Goal: Information Seeking & Learning: Learn about a topic

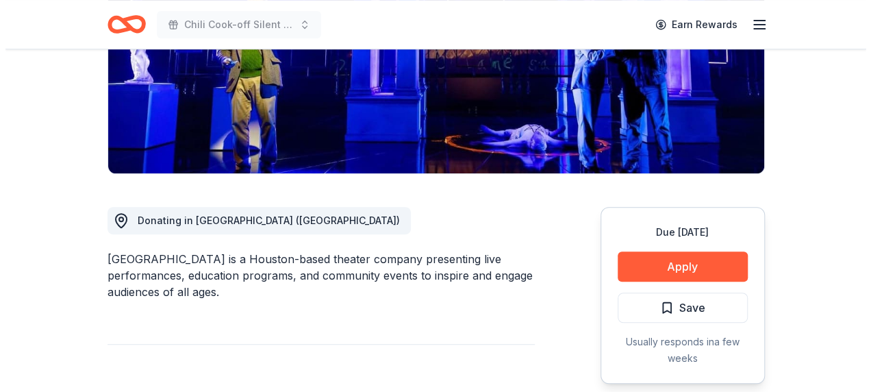
scroll to position [274, 0]
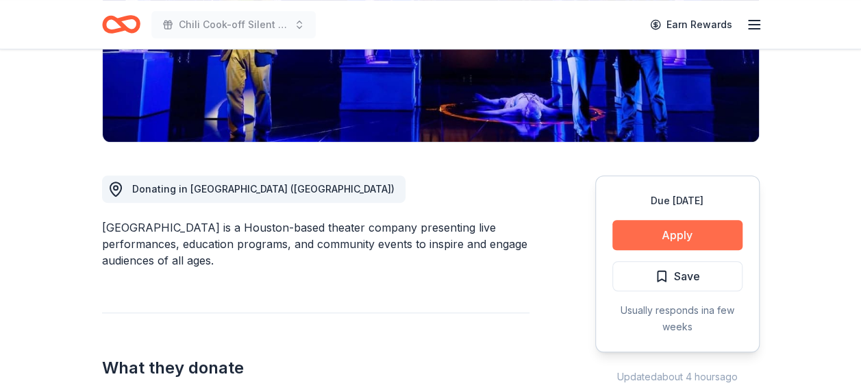
click at [676, 236] on button "Apply" at bounding box center [677, 235] width 130 height 30
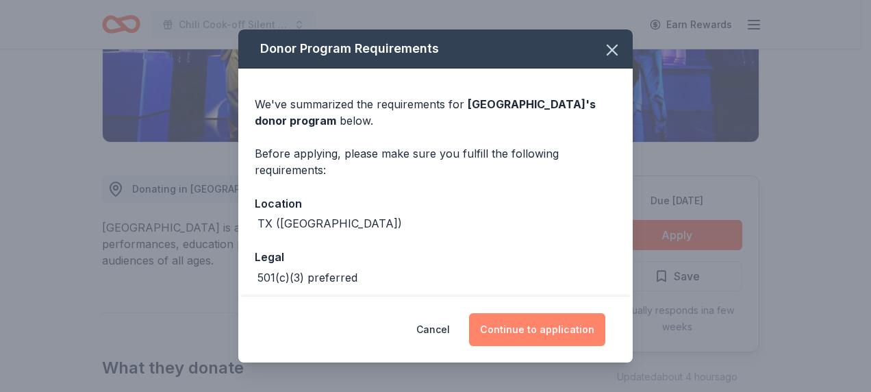
click at [557, 326] on button "Continue to application" at bounding box center [537, 329] width 136 height 33
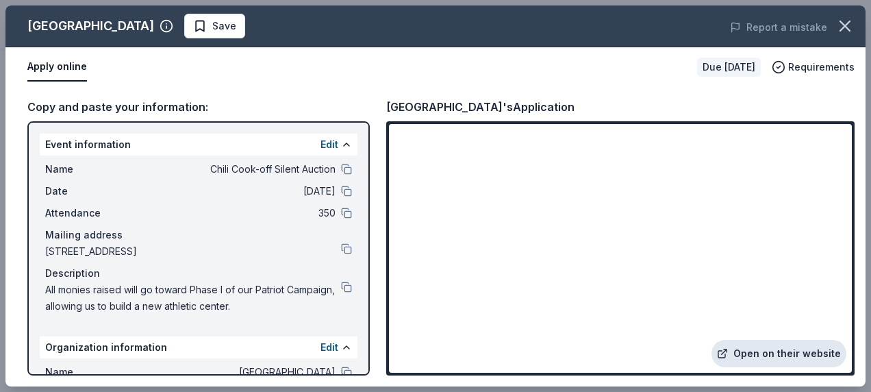
click at [781, 353] on link "Open on their website" at bounding box center [778, 353] width 135 height 27
click at [193, 22] on span "Save" at bounding box center [214, 26] width 43 height 16
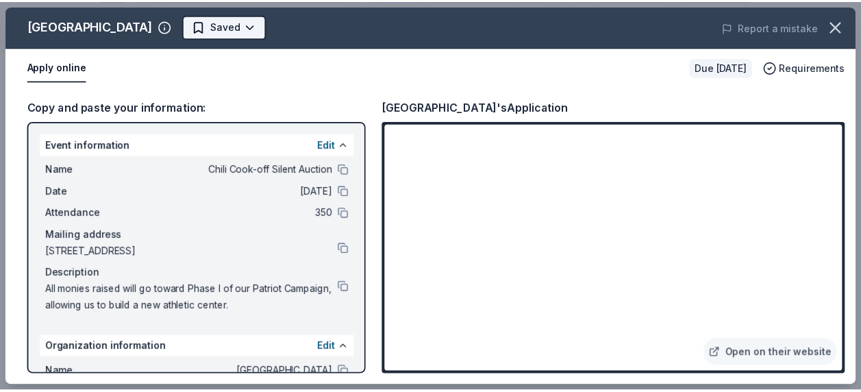
scroll to position [0, 0]
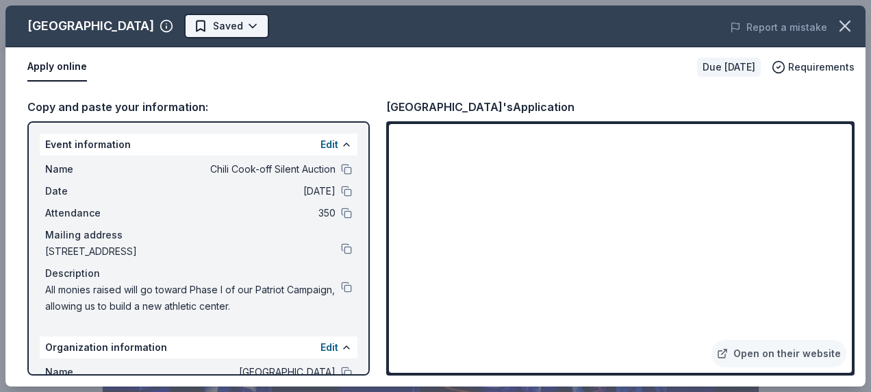
click at [156, 22] on body "Chili Cook-off Silent Auction Earn Rewards Due in 130 days Share Alley Theatre …" at bounding box center [430, 196] width 861 height 392
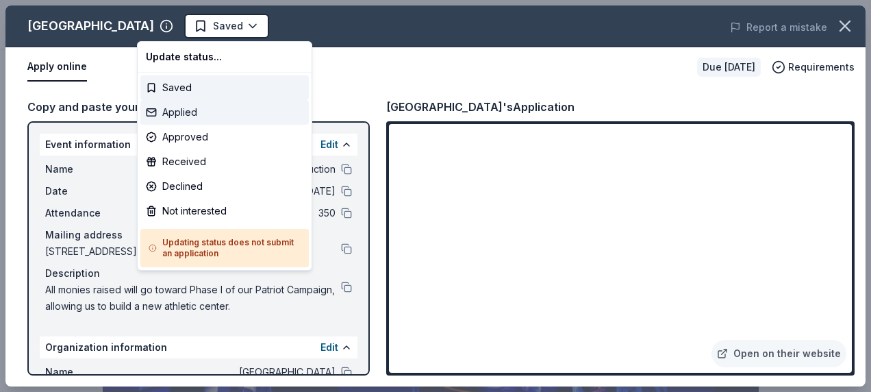
click at [167, 110] on div "Applied" at bounding box center [224, 112] width 168 height 25
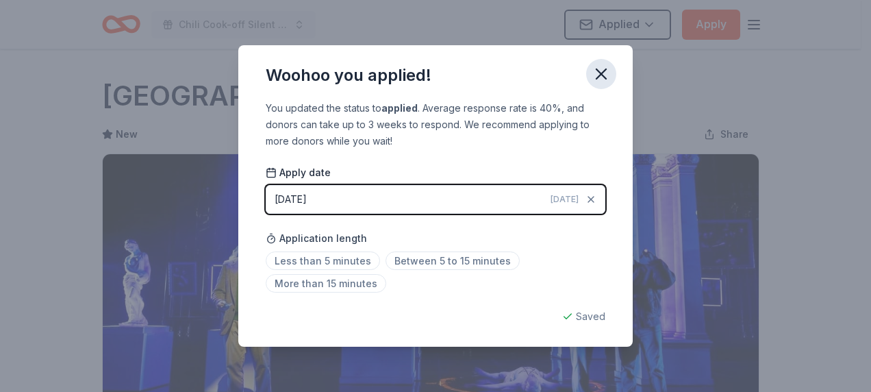
click at [607, 68] on icon "button" at bounding box center [601, 73] width 19 height 19
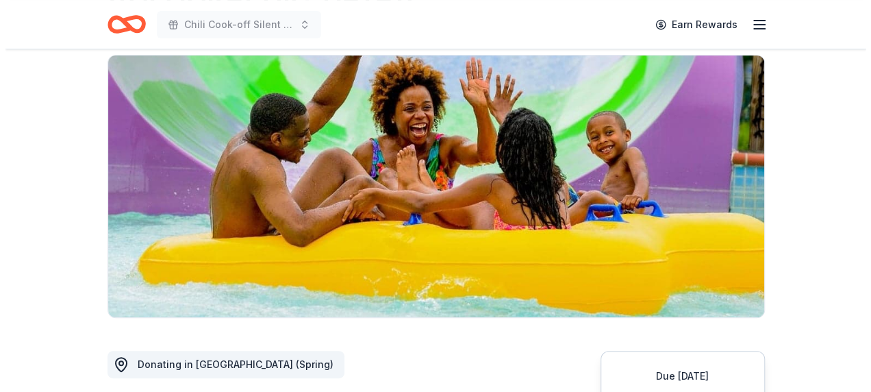
scroll to position [205, 0]
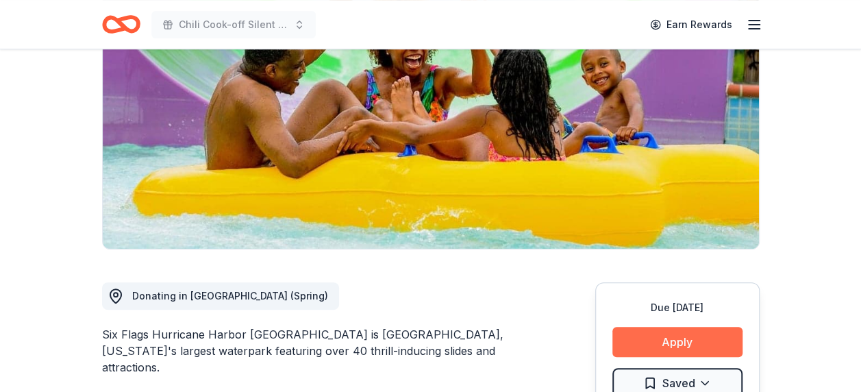
click at [694, 327] on button "Apply" at bounding box center [677, 342] width 130 height 30
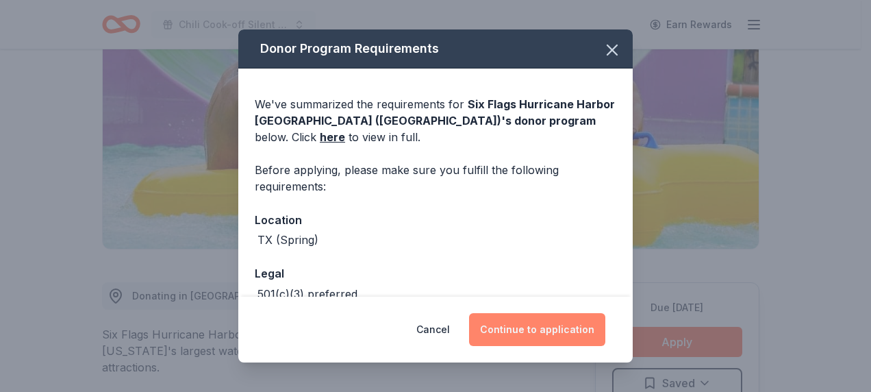
click at [552, 329] on button "Continue to application" at bounding box center [537, 329] width 136 height 33
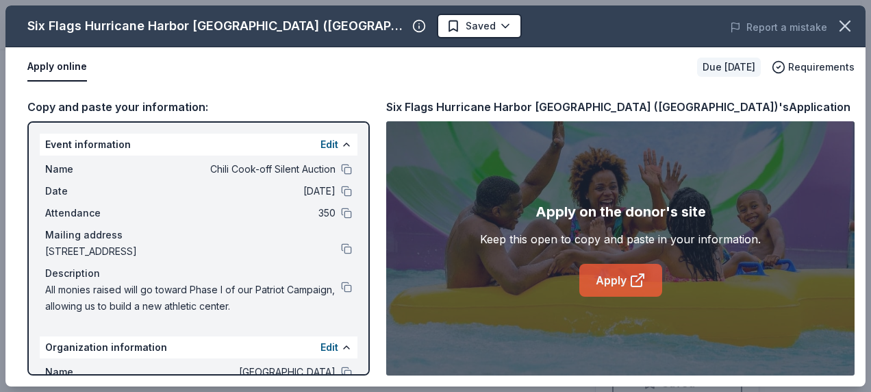
click at [623, 281] on link "Apply" at bounding box center [620, 280] width 83 height 33
click at [605, 270] on link "Apply" at bounding box center [620, 280] width 83 height 33
click at [613, 279] on link "Apply" at bounding box center [620, 280] width 83 height 33
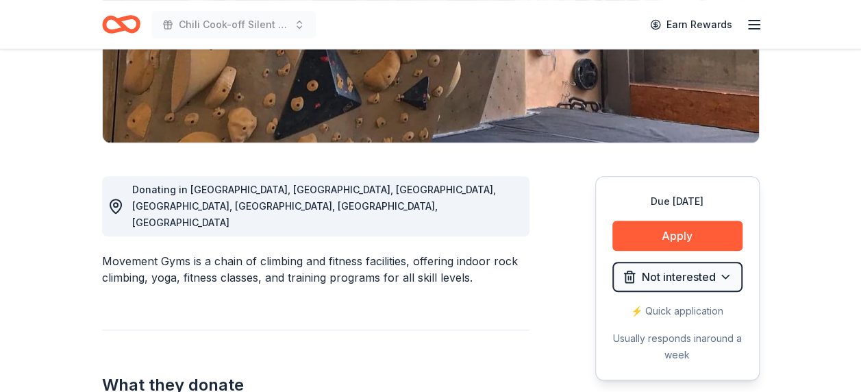
scroll to position [274, 0]
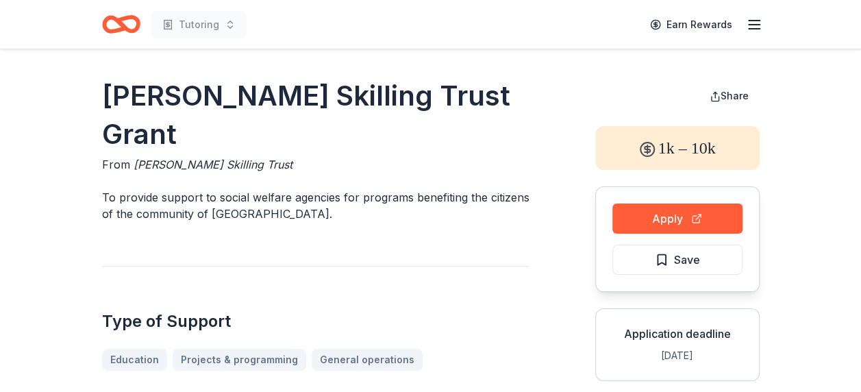
drag, startPoint x: 103, startPoint y: 92, endPoint x: 261, endPoint y: 141, distance: 165.7
click at [261, 141] on h1 "[PERSON_NAME] Skilling Trust Grant" at bounding box center [315, 115] width 427 height 77
drag, startPoint x: 260, startPoint y: 129, endPoint x: 99, endPoint y: 119, distance: 161.2
click at [192, 129] on h1 "Joseph Kennard Skilling Trust Grant" at bounding box center [315, 115] width 427 height 77
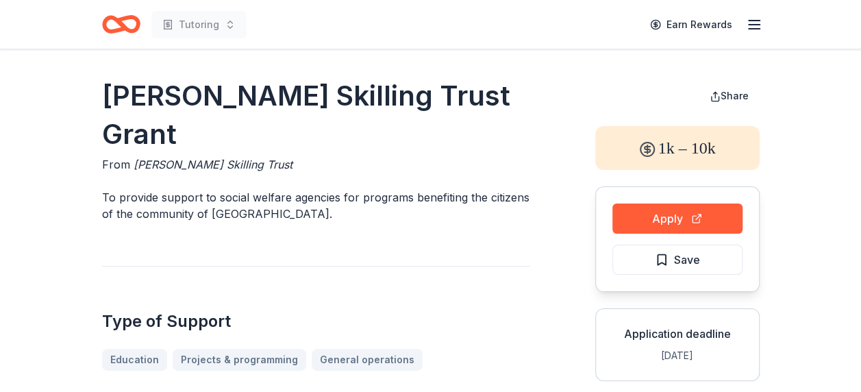
drag, startPoint x: 131, startPoint y: 163, endPoint x: 283, endPoint y: 159, distance: 152.0
click at [259, 161] on span "Joseph Kennard Skilling Trust" at bounding box center [213, 164] width 159 height 14
click at [282, 162] on div "From Joseph Kennard Skilling Trust" at bounding box center [315, 164] width 427 height 16
click at [281, 162] on span "Joseph Kennard Skilling Trust" at bounding box center [213, 164] width 159 height 14
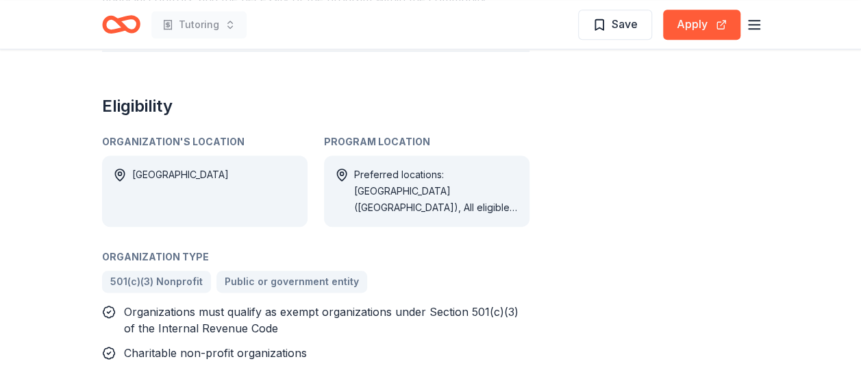
scroll to position [685, 0]
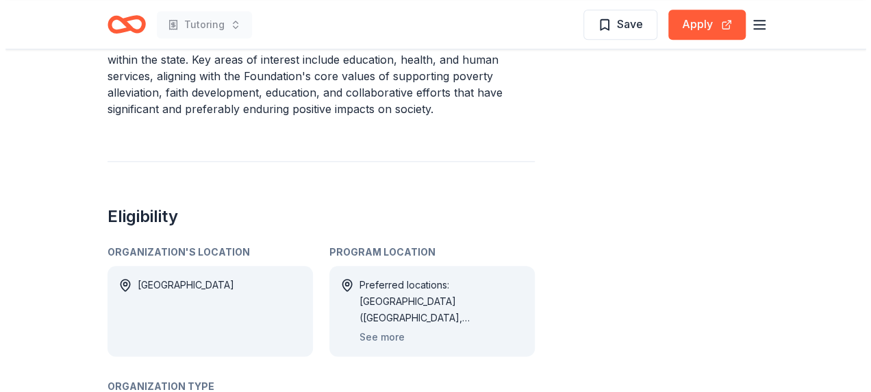
scroll to position [685, 0]
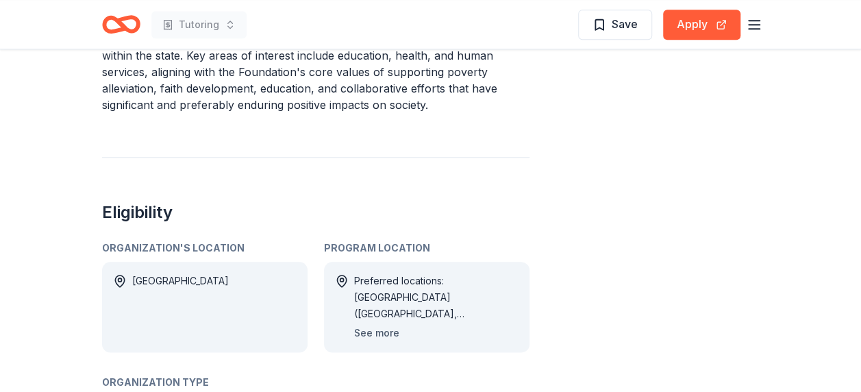
click at [382, 325] on button "See more" at bounding box center [376, 333] width 45 height 16
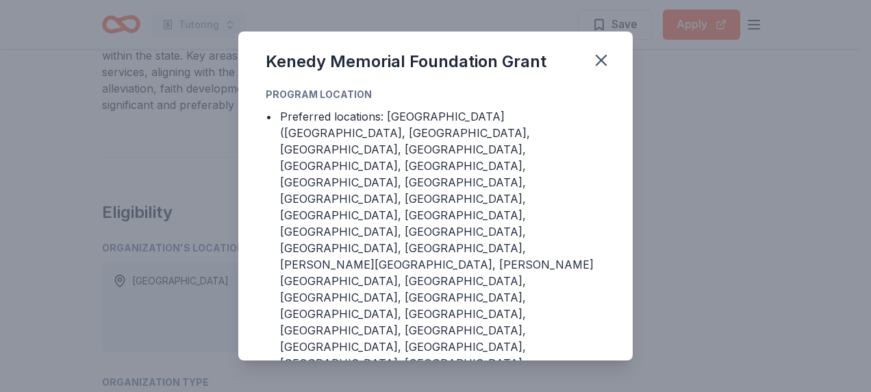
click at [375, 297] on div "Preferred locations: [GEOGRAPHIC_DATA] ([GEOGRAPHIC_DATA], [GEOGRAPHIC_DATA], […" at bounding box center [442, 288] width 325 height 361
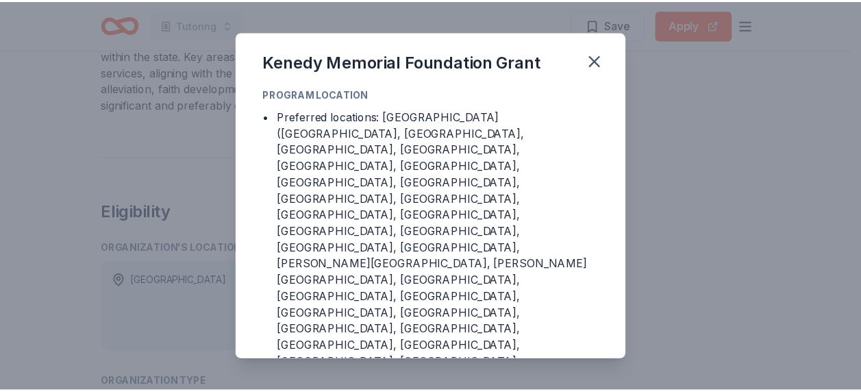
scroll to position [13, 0]
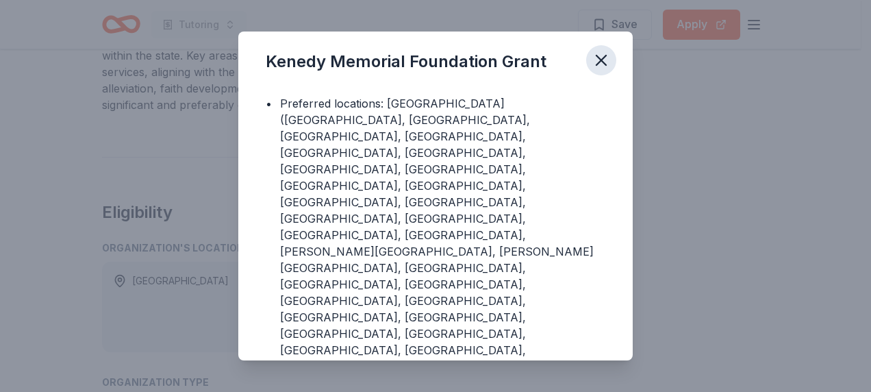
click at [601, 58] on icon "button" at bounding box center [601, 60] width 19 height 19
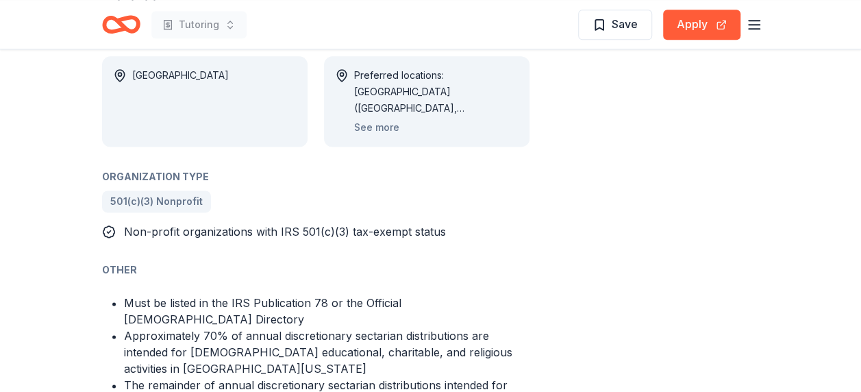
scroll to position [1027, 0]
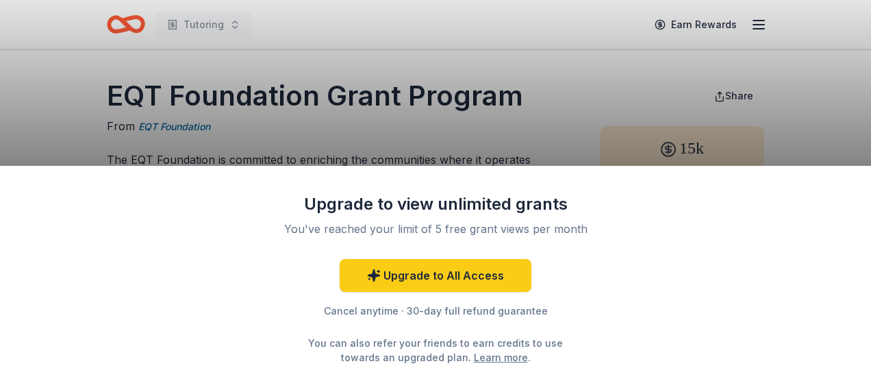
click at [561, 127] on div "Upgrade to view unlimited grants You've reached your limit of 5 free grant view…" at bounding box center [435, 196] width 871 height 392
click at [313, 91] on div "Upgrade to view unlimited grants You've reached your limit of 5 free grant view…" at bounding box center [435, 196] width 871 height 392
drag, startPoint x: 104, startPoint y: 91, endPoint x: 338, endPoint y: 88, distance: 233.5
click at [338, 88] on div "Upgrade to view unlimited grants You've reached your limit of 5 free grant view…" at bounding box center [435, 196] width 871 height 392
